Goal: Complete application form

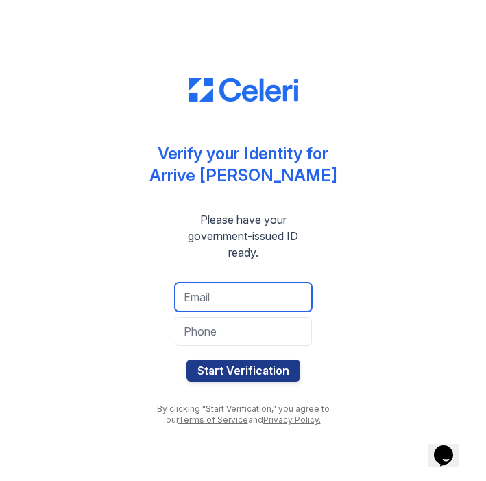
click at [265, 296] on input "email" at bounding box center [243, 297] width 137 height 29
type input "[EMAIL_ADDRESS][DOMAIN_NAME]"
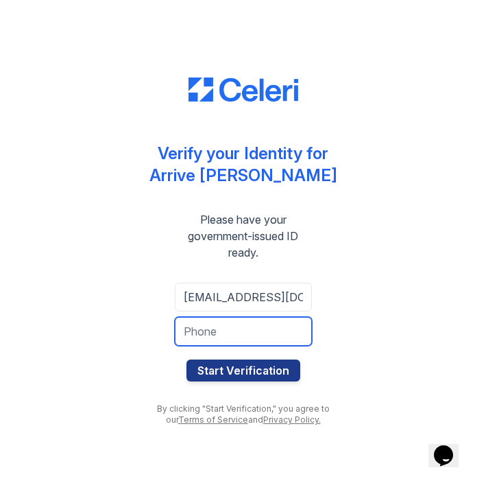
click at [272, 333] on input "tel" at bounding box center [243, 331] width 137 height 29
type input "6164270851"
click at [187, 359] on button "Start Verification" at bounding box center [244, 370] width 114 height 22
